Goal: Information Seeking & Learning: Learn about a topic

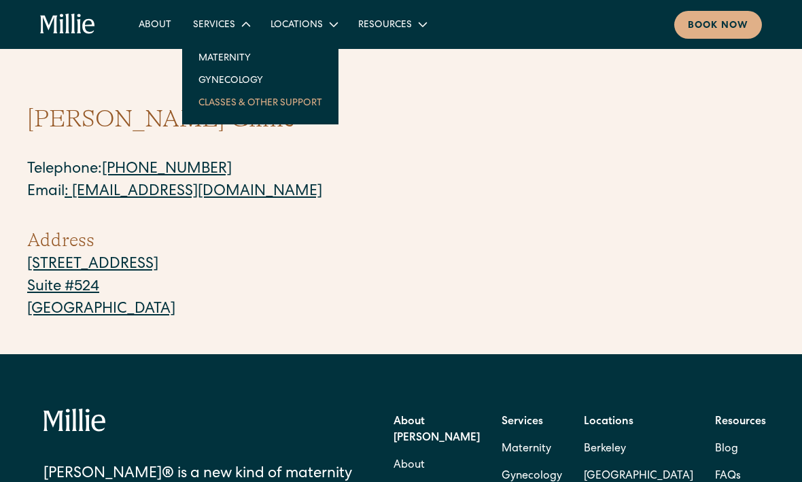
click at [230, 104] on link "Classes & Other Support" at bounding box center [259, 102] width 145 height 22
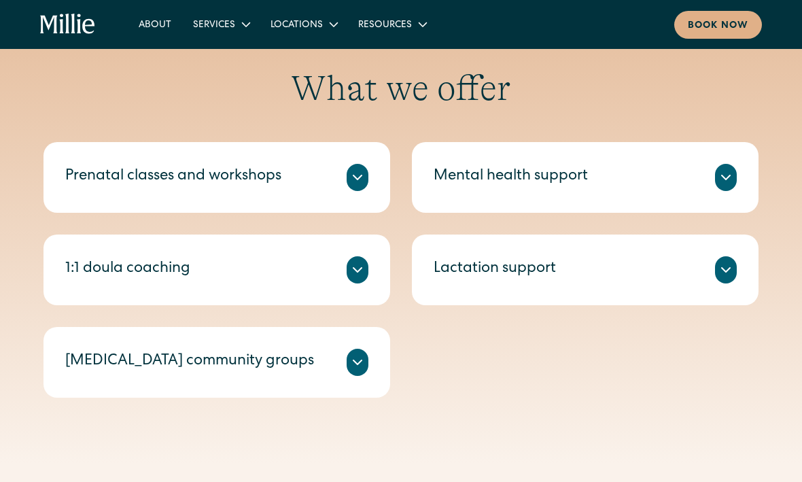
scroll to position [470, 0]
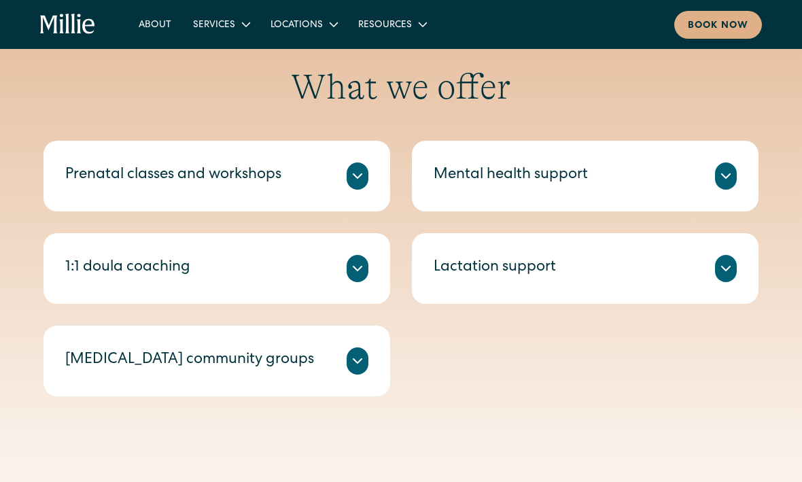
click at [725, 175] on icon at bounding box center [725, 176] width 16 height 16
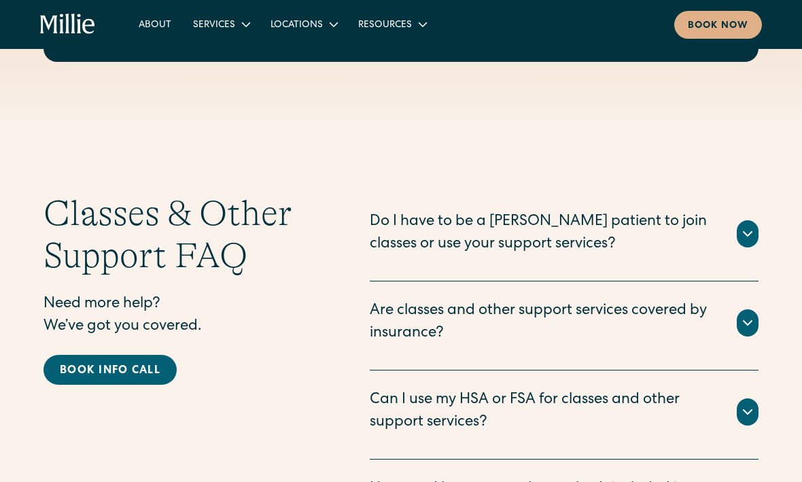
scroll to position [1930, 0]
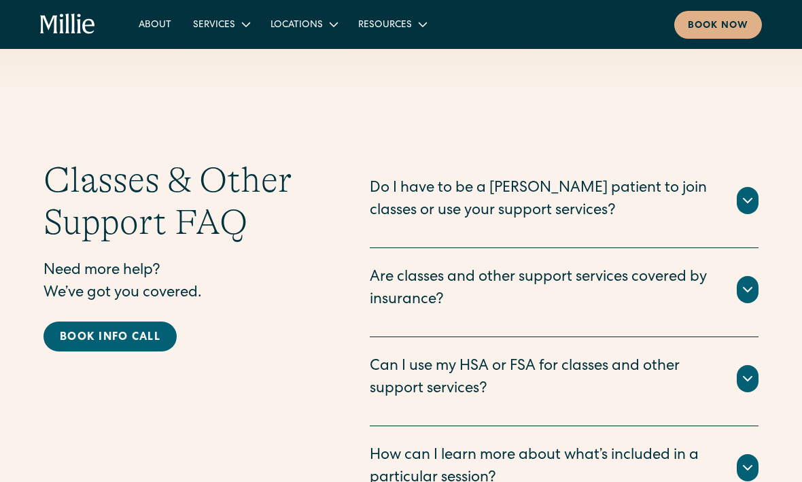
click at [747, 281] on icon at bounding box center [747, 289] width 16 height 16
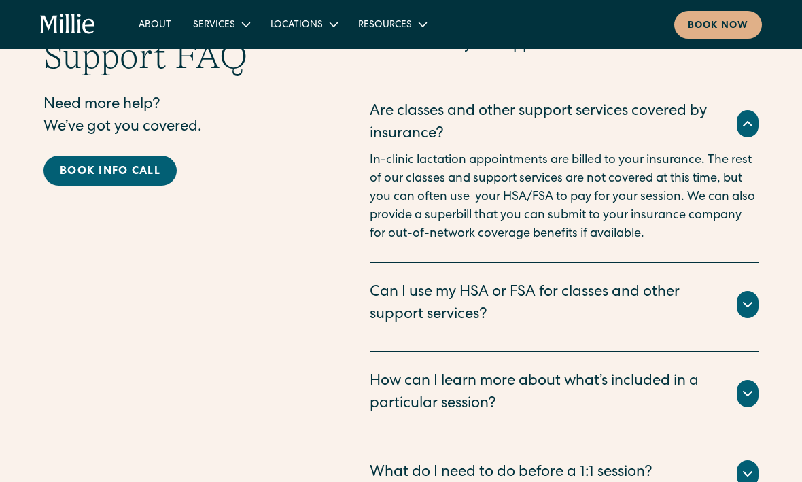
scroll to position [2101, 0]
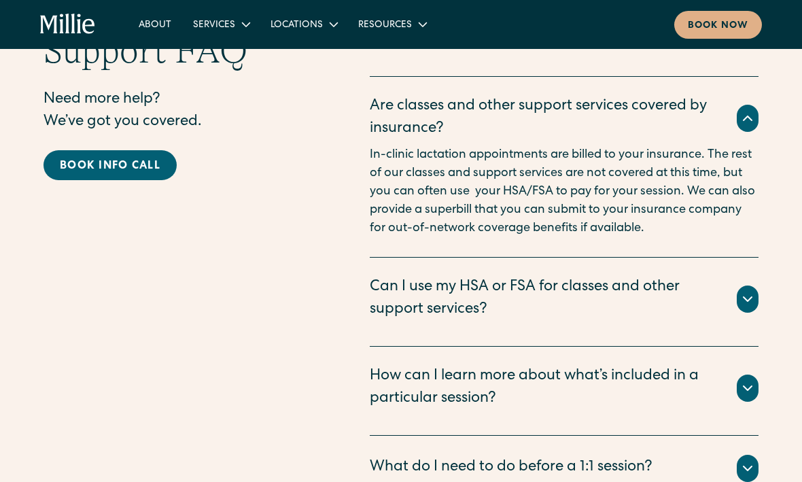
click at [747, 291] on icon at bounding box center [747, 299] width 16 height 16
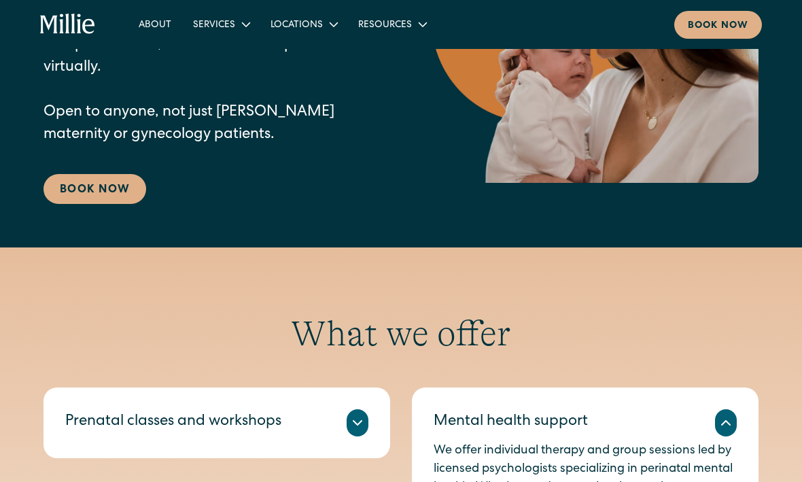
scroll to position [0, 0]
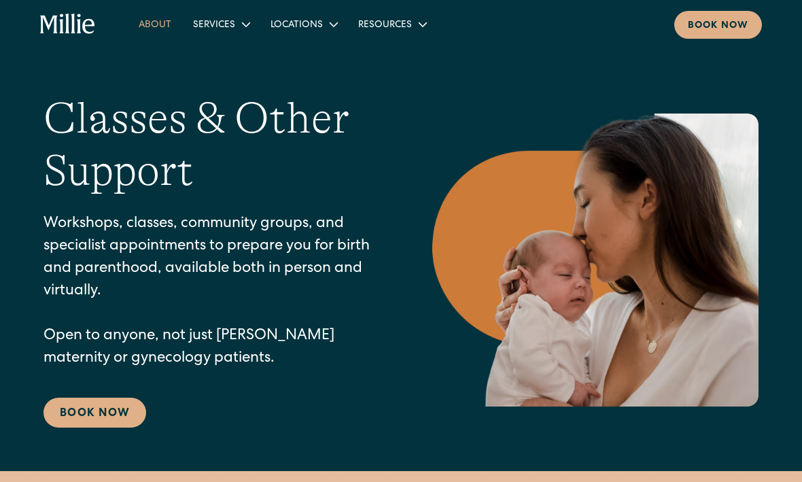
click at [156, 23] on link "About" at bounding box center [155, 24] width 54 height 22
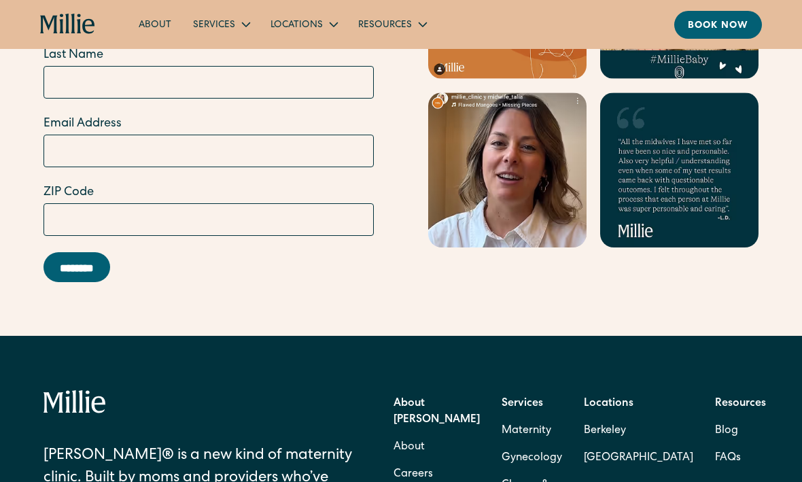
scroll to position [4073, 0]
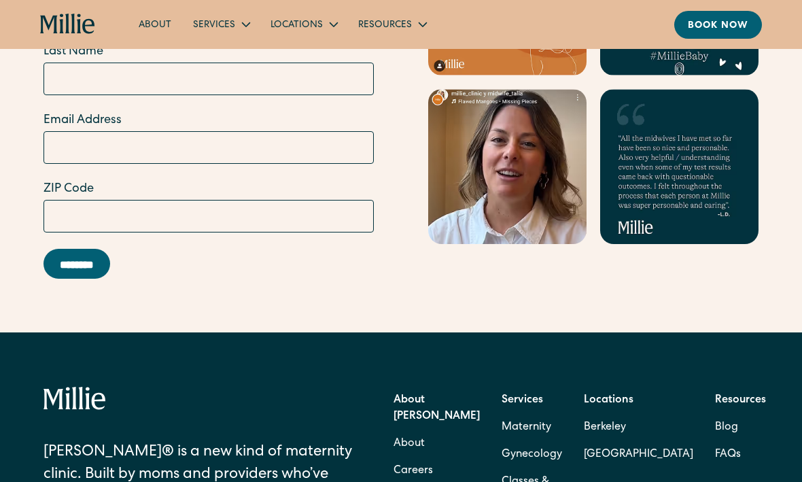
click at [154, 27] on link "About" at bounding box center [155, 24] width 54 height 22
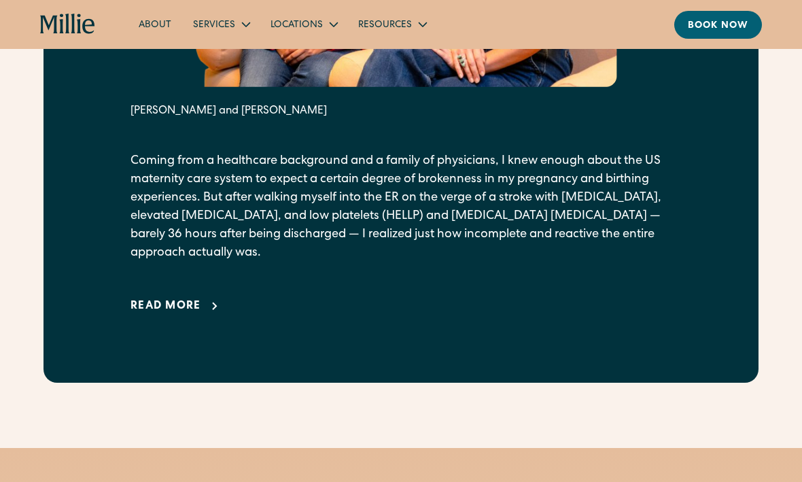
scroll to position [806, 0]
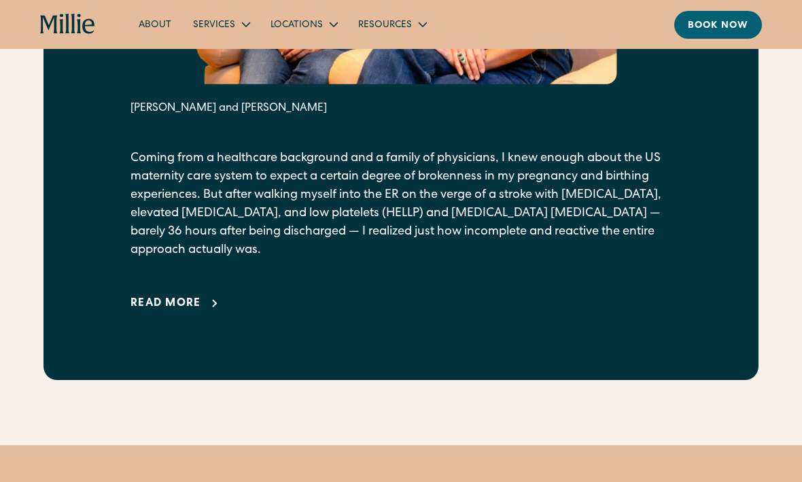
click at [182, 312] on div "Read more" at bounding box center [165, 303] width 71 height 16
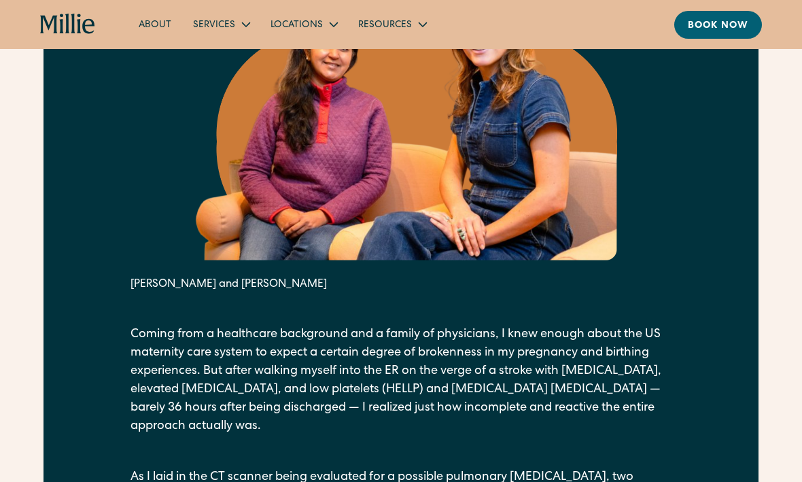
scroll to position [631, 0]
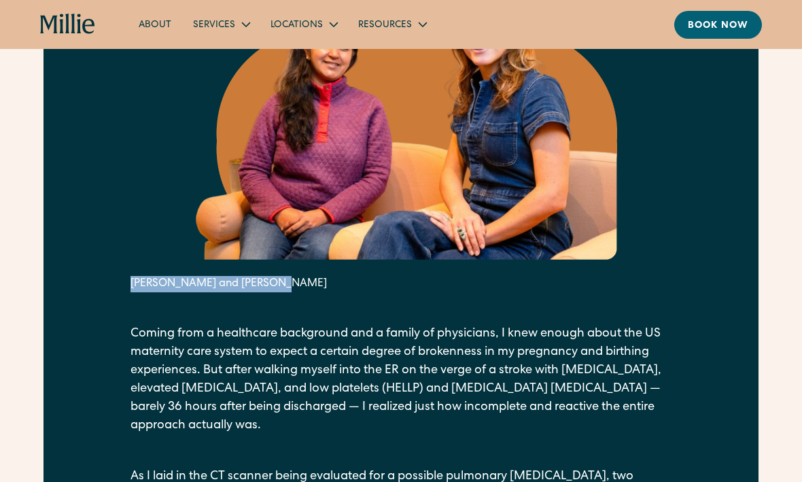
copy div "[PERSON_NAME] and [PERSON_NAME]"
drag, startPoint x: 279, startPoint y: 323, endPoint x: 132, endPoint y: 327, distance: 146.8
click at [132, 292] on div "[PERSON_NAME] and [PERSON_NAME]" at bounding box center [400, 284] width 541 height 16
